Goal: Task Accomplishment & Management: Use online tool/utility

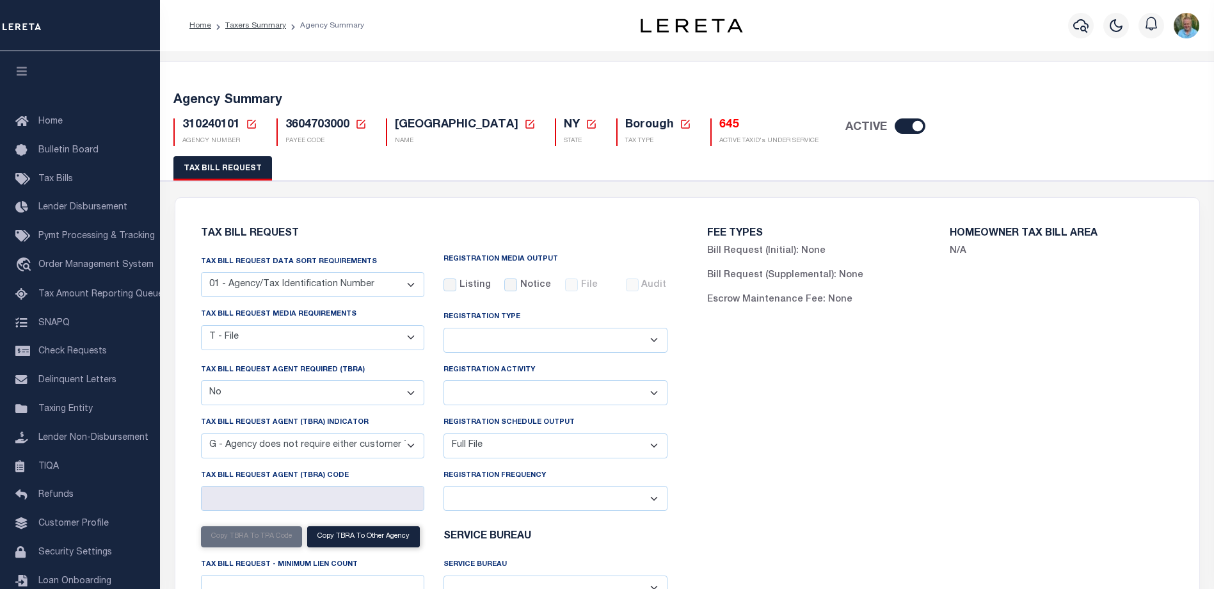
select select "22"
select select "false"
select select "15"
select select "1"
select select
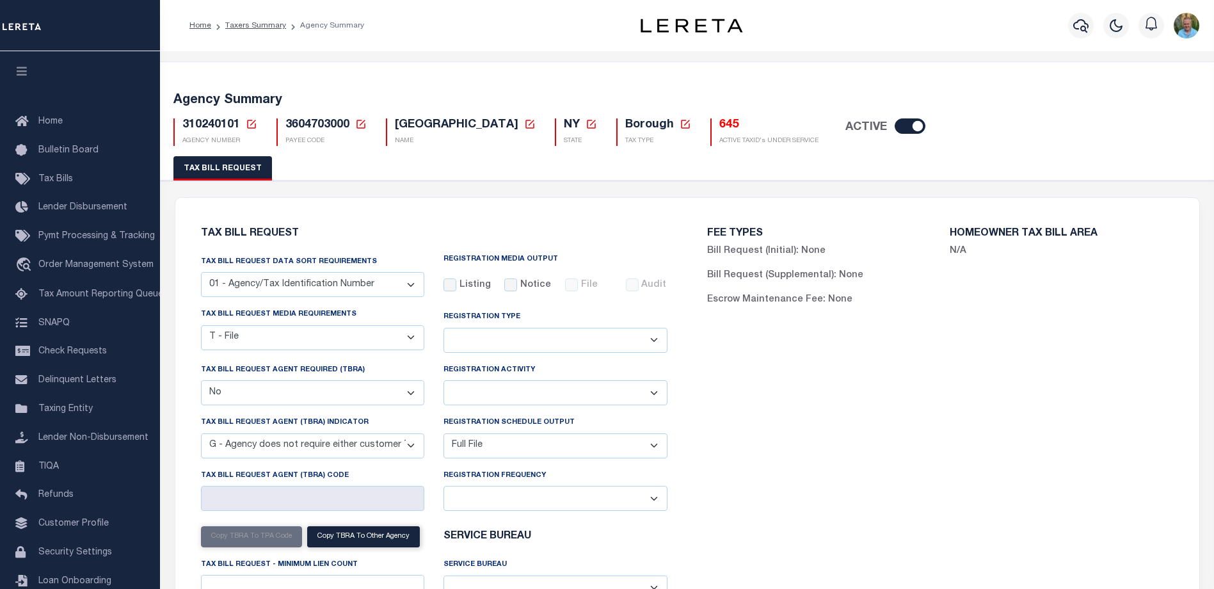
select select "2"
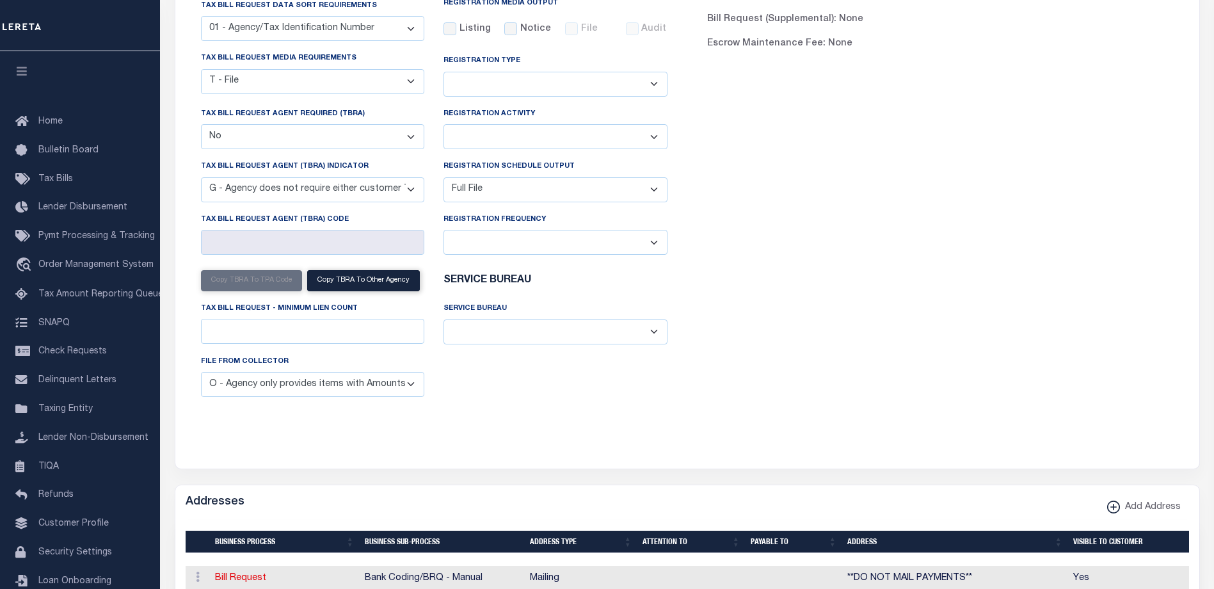
scroll to position [256, 0]
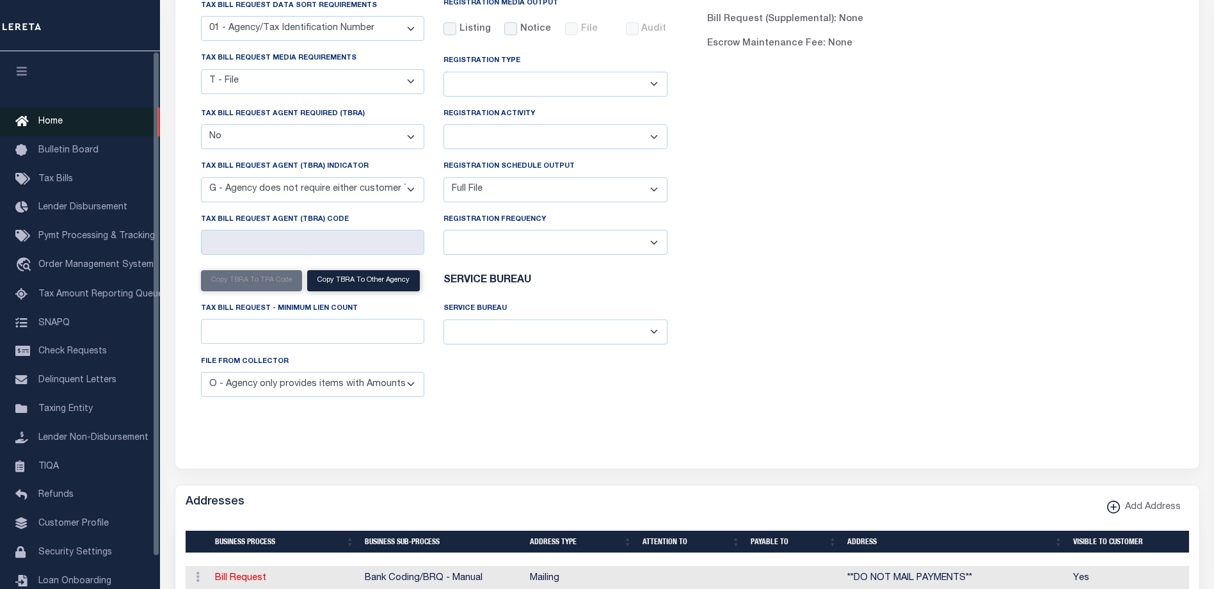
click at [51, 123] on span "Home" at bounding box center [50, 121] width 24 height 9
